Goal: Communication & Community: Connect with others

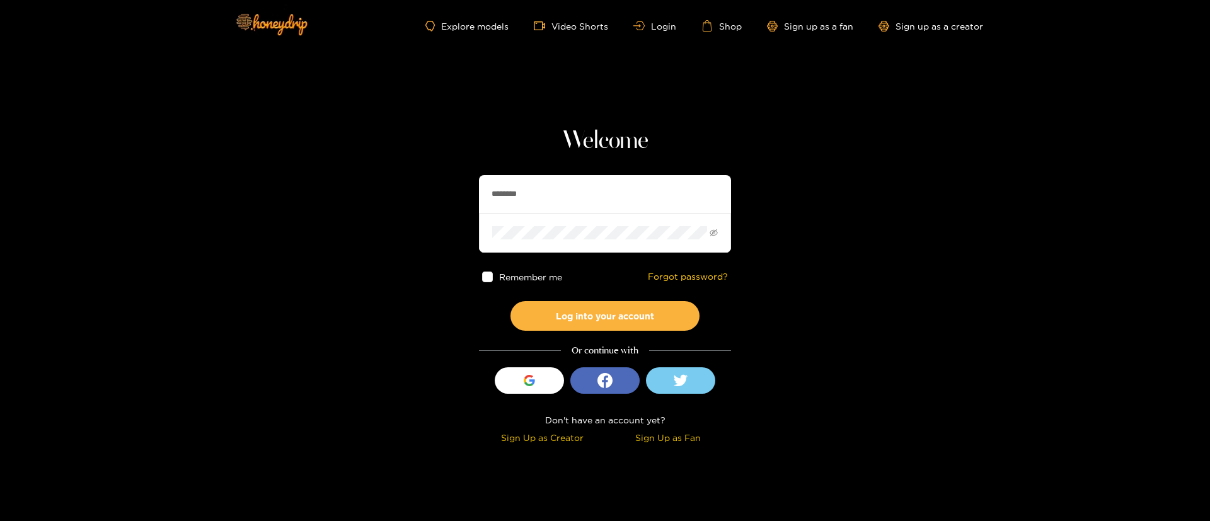
click at [529, 162] on div "Welcome ******** Remember me Forgot password? Log into your account Or continue…" at bounding box center [605, 287] width 252 height 322
click at [547, 188] on input "********" at bounding box center [605, 194] width 252 height 38
type input "**********"
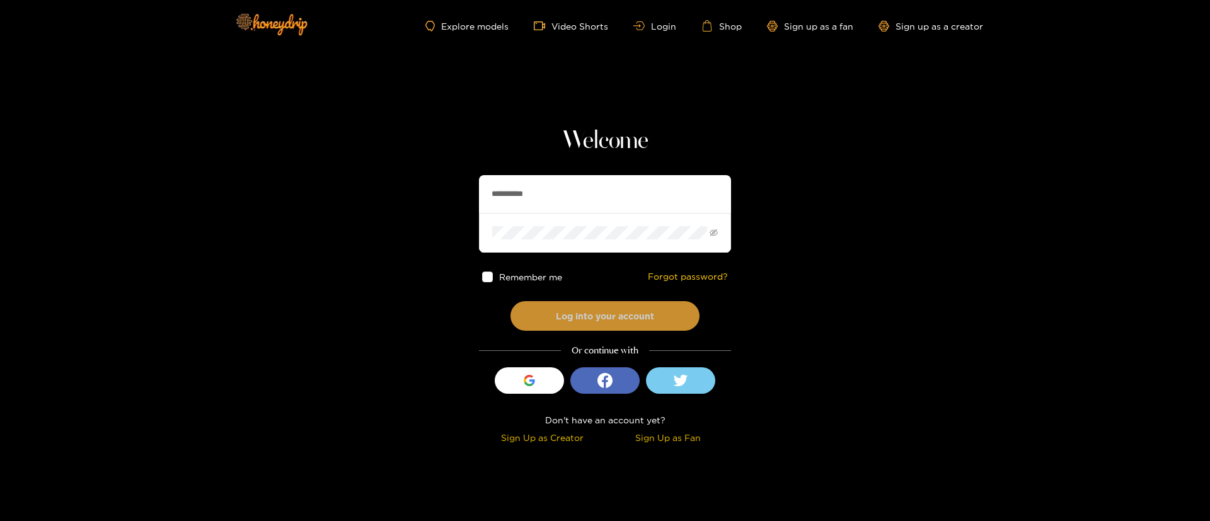
click at [653, 319] on button "Log into your account" at bounding box center [604, 316] width 189 height 30
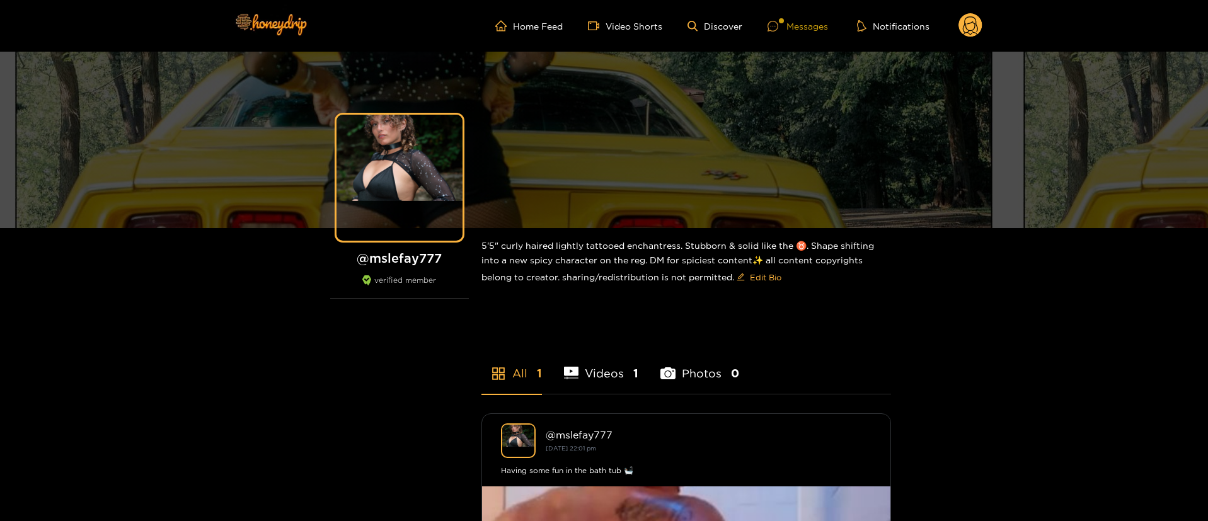
click at [800, 26] on div "Messages" at bounding box center [798, 26] width 60 height 14
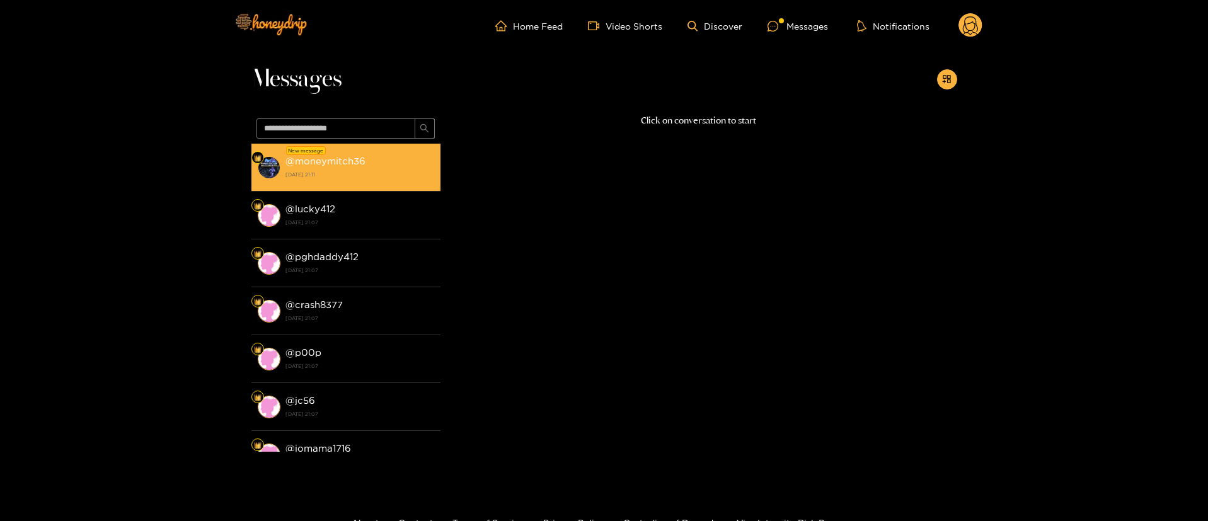
click at [391, 162] on div "@ moneymitch36 26 August 2025 21:11" at bounding box center [359, 167] width 149 height 28
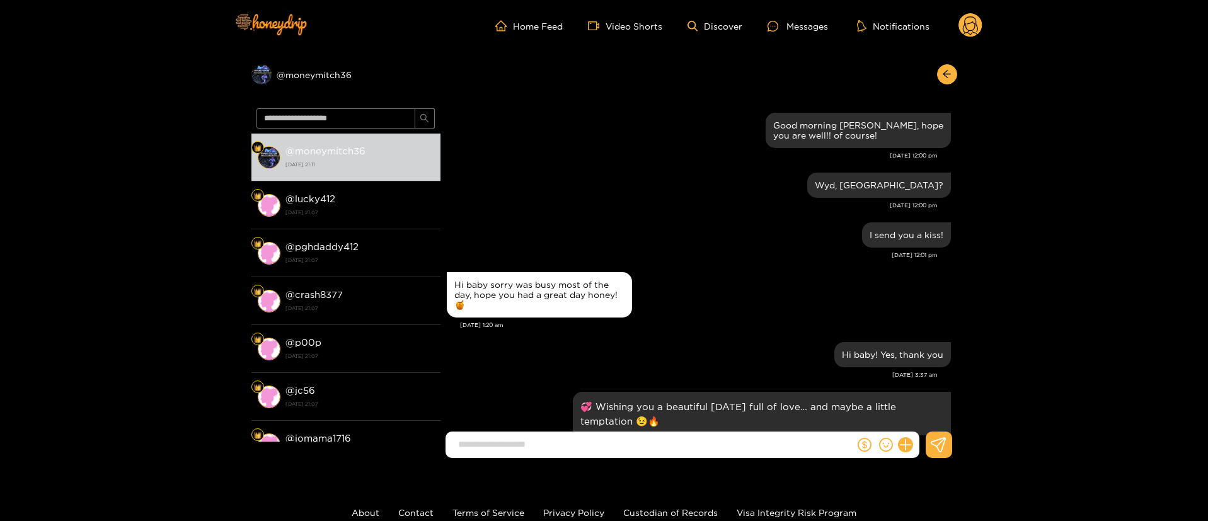
click at [711, 438] on input at bounding box center [653, 444] width 403 height 21
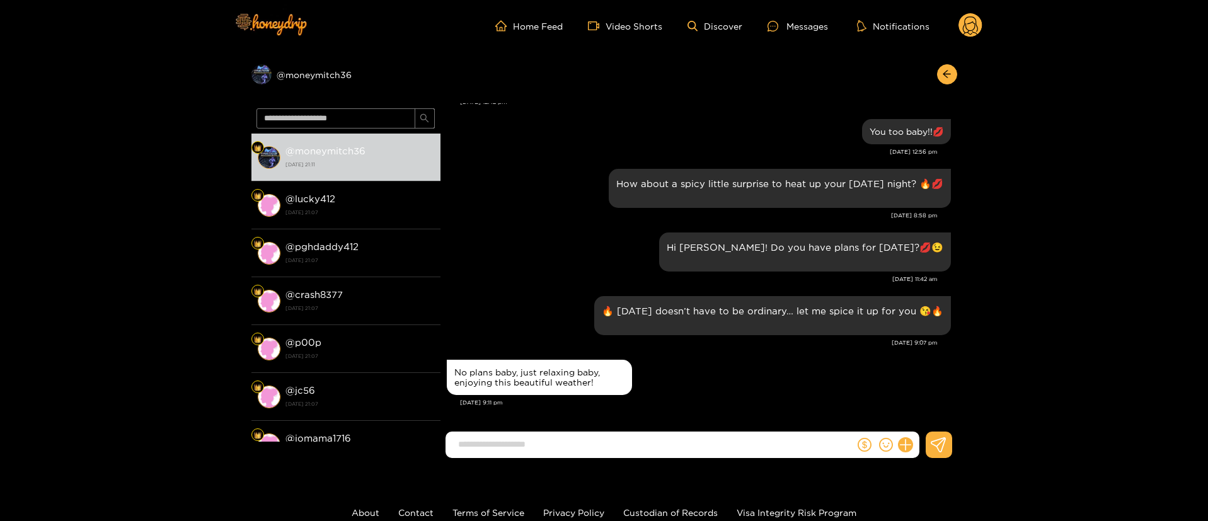
click at [689, 432] on form at bounding box center [651, 445] width 410 height 26
click at [688, 436] on input at bounding box center [653, 444] width 403 height 21
click at [689, 437] on input at bounding box center [653, 444] width 403 height 21
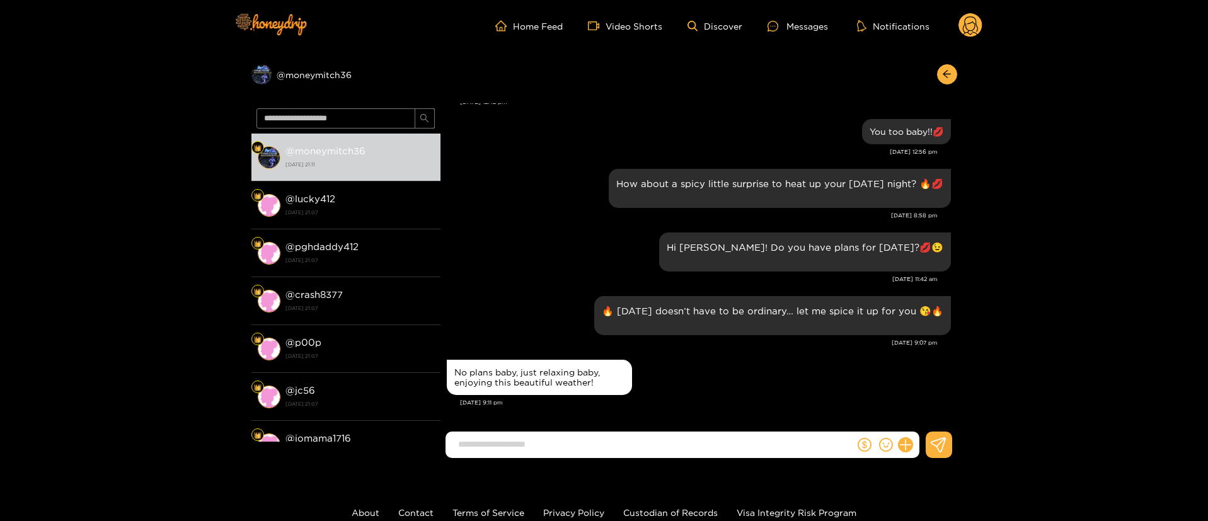
click at [689, 437] on input at bounding box center [653, 444] width 403 height 21
click at [690, 438] on input at bounding box center [653, 444] width 403 height 21
click at [691, 440] on input at bounding box center [653, 444] width 403 height 21
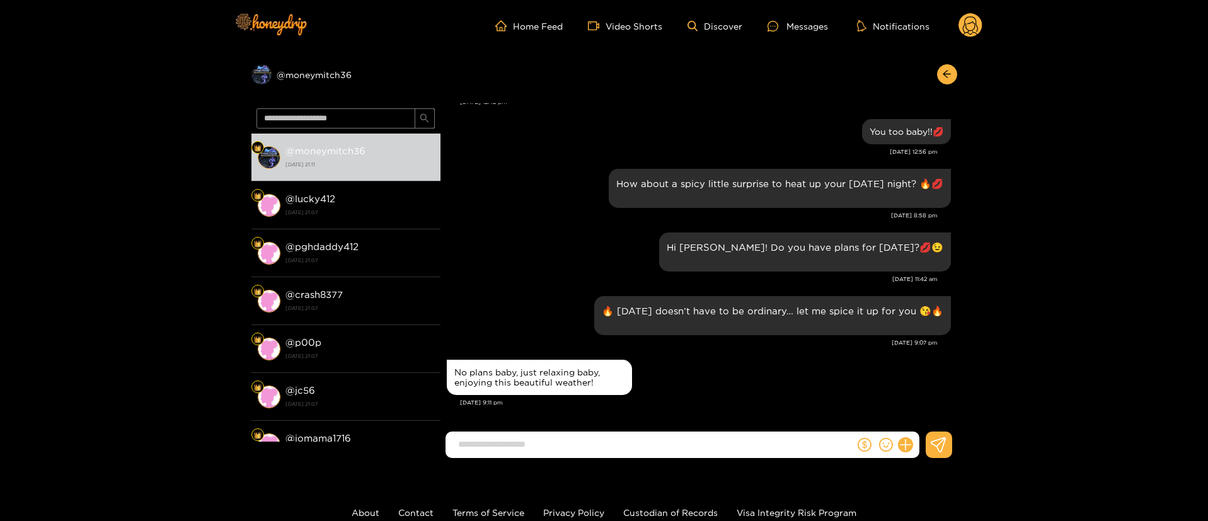
click at [691, 440] on input at bounding box center [653, 444] width 403 height 21
click at [692, 440] on input at bounding box center [653, 444] width 403 height 21
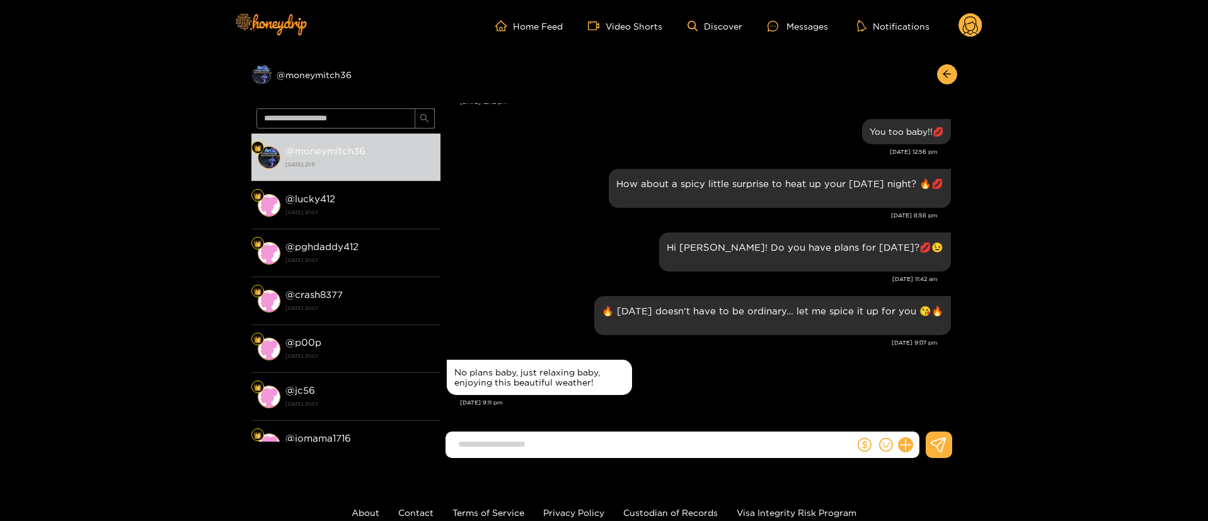
click at [693, 440] on input at bounding box center [653, 444] width 403 height 21
click at [695, 441] on input at bounding box center [653, 444] width 403 height 21
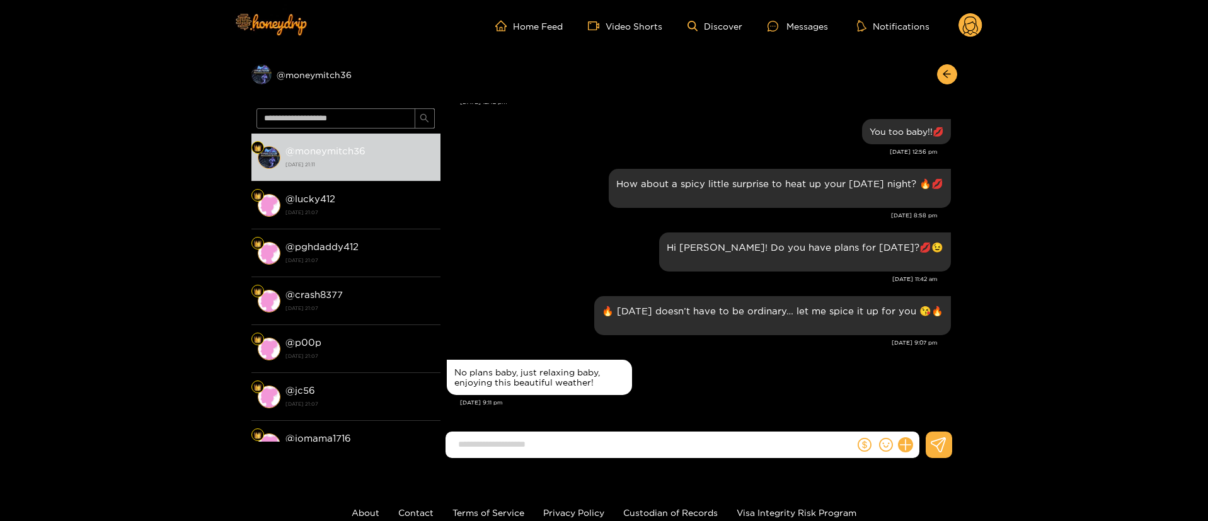
click at [695, 441] on input at bounding box center [653, 444] width 403 height 21
click at [696, 441] on input at bounding box center [653, 444] width 403 height 21
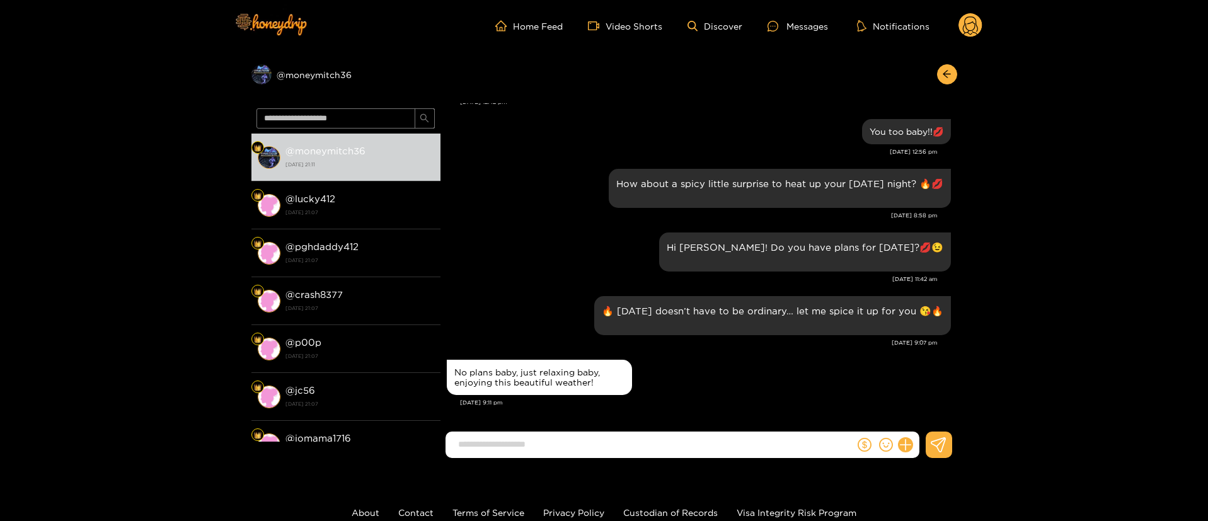
click at [696, 441] on input at bounding box center [653, 444] width 403 height 21
click at [698, 441] on input at bounding box center [653, 444] width 403 height 21
click at [698, 442] on input at bounding box center [653, 444] width 403 height 21
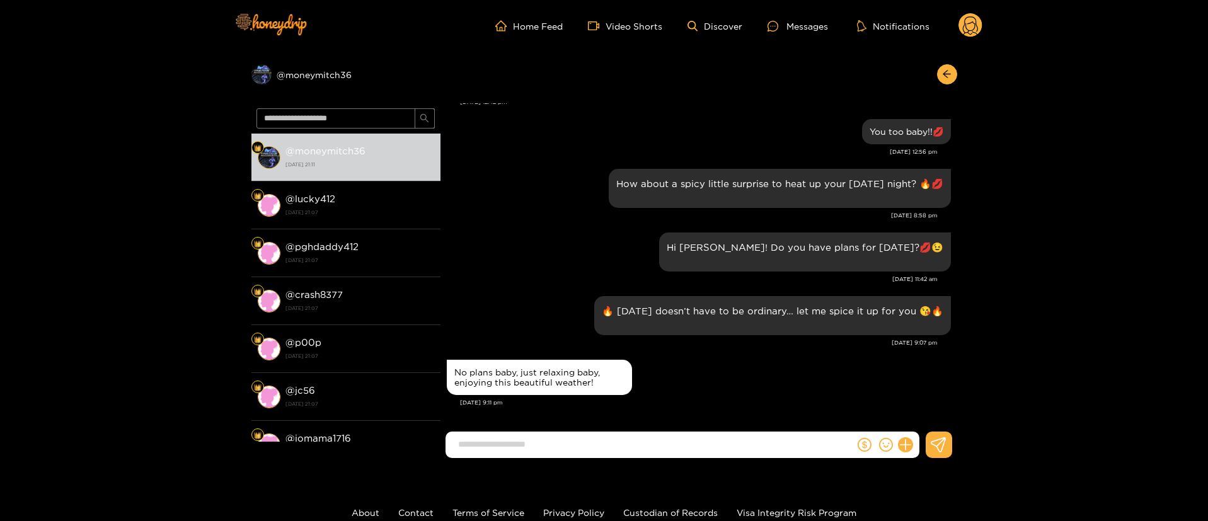
click at [699, 380] on div "No plans baby, just relaxing baby, enjoying this beautiful weather!" at bounding box center [699, 378] width 504 height 42
click at [594, 445] on input at bounding box center [653, 444] width 403 height 21
type input "**********"
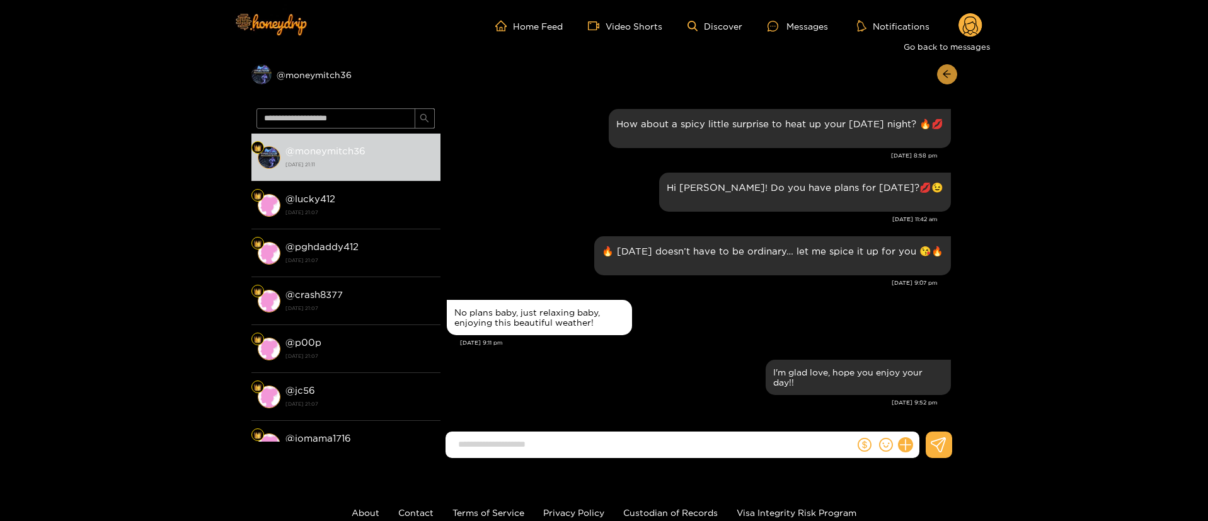
click at [949, 82] on button "button" at bounding box center [947, 74] width 20 height 20
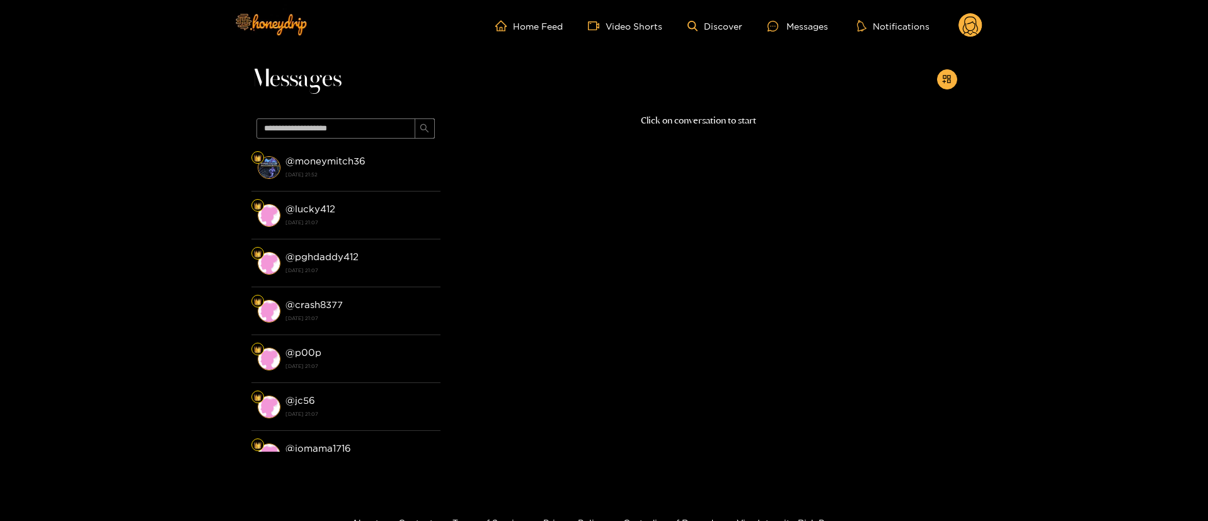
click at [962, 28] on circle at bounding box center [970, 25] width 24 height 24
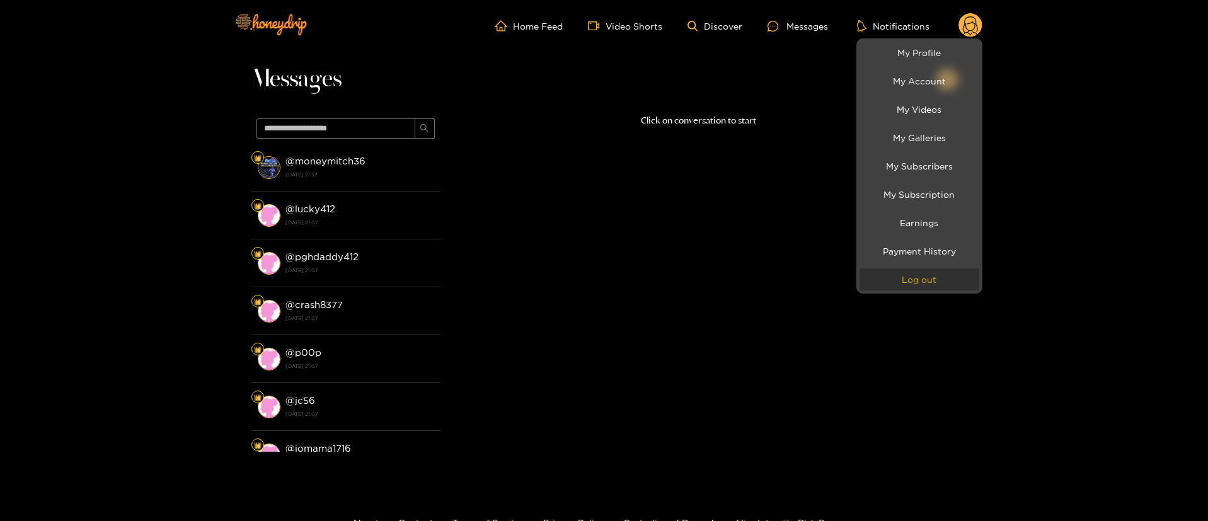
click at [906, 282] on button "Log out" at bounding box center [920, 279] width 120 height 22
